Goal: Navigation & Orientation: Find specific page/section

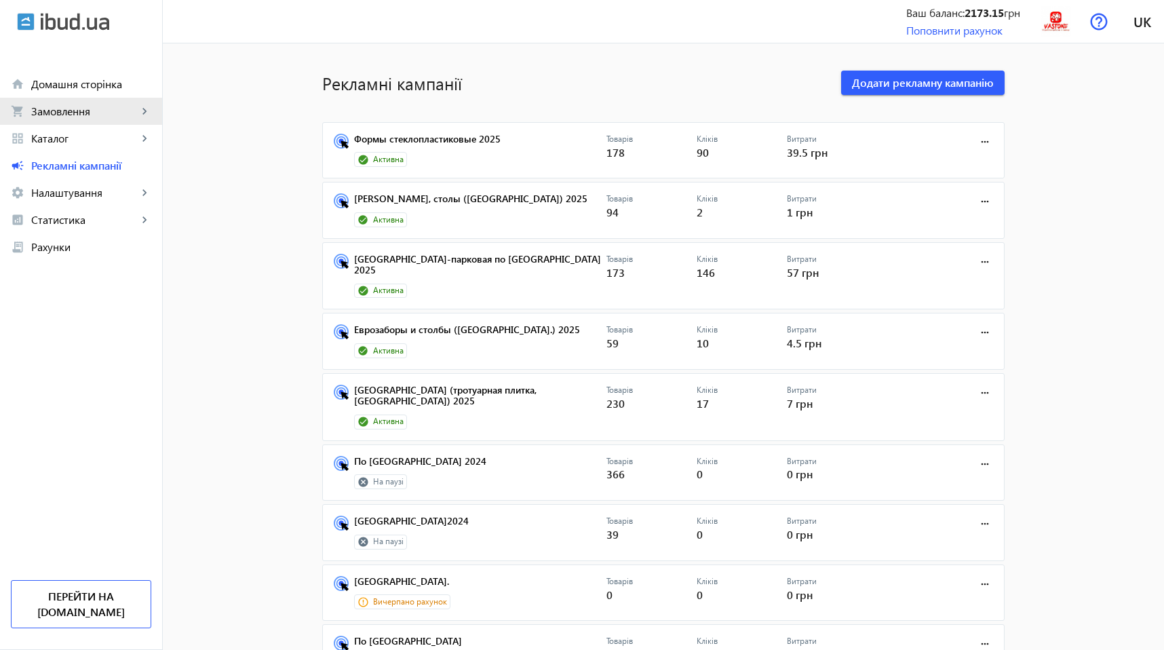
click at [102, 105] on span "Замовлення" at bounding box center [84, 111] width 106 height 14
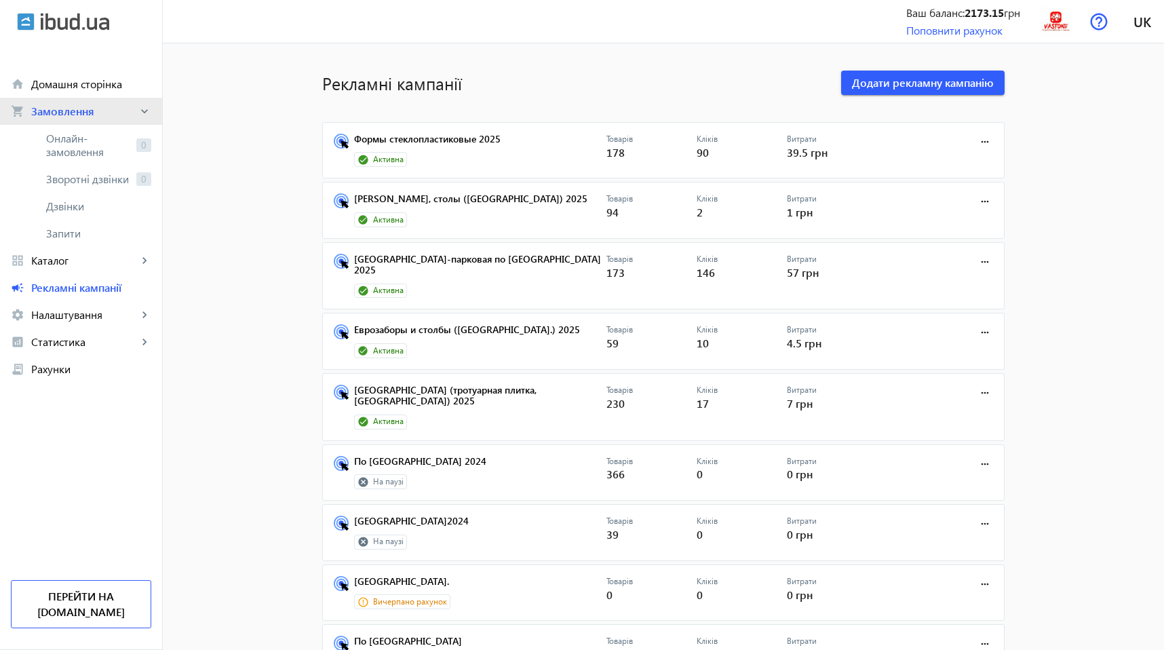
click at [102, 105] on span "Замовлення" at bounding box center [84, 111] width 106 height 14
